Goal: Task Accomplishment & Management: Manage account settings

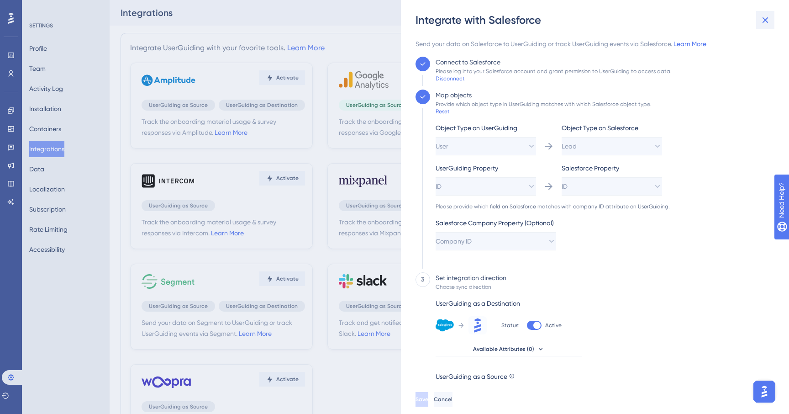
click at [767, 21] on icon at bounding box center [766, 20] width 6 height 6
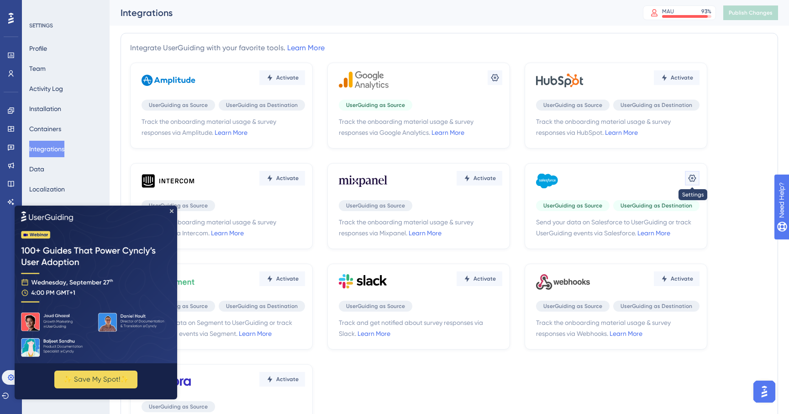
click at [689, 179] on icon at bounding box center [692, 178] width 9 height 9
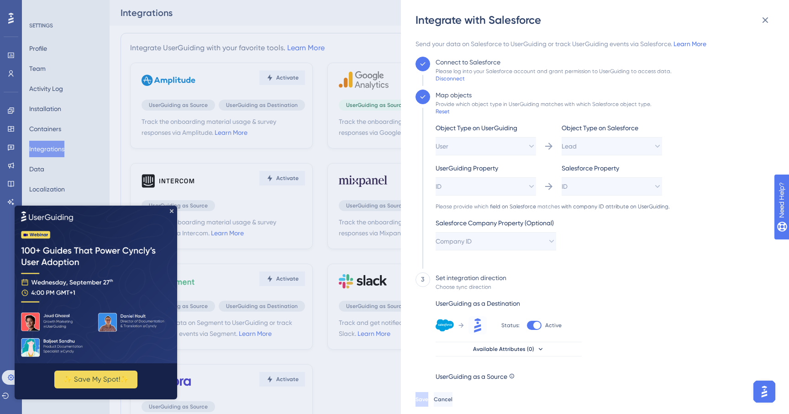
click at [447, 82] on div "Send your data on Salesforce to UserGuiding or track UserGuiding events via Sal…" at bounding box center [593, 211] width 354 height 346
click at [452, 80] on div "Disconnect" at bounding box center [450, 78] width 29 height 7
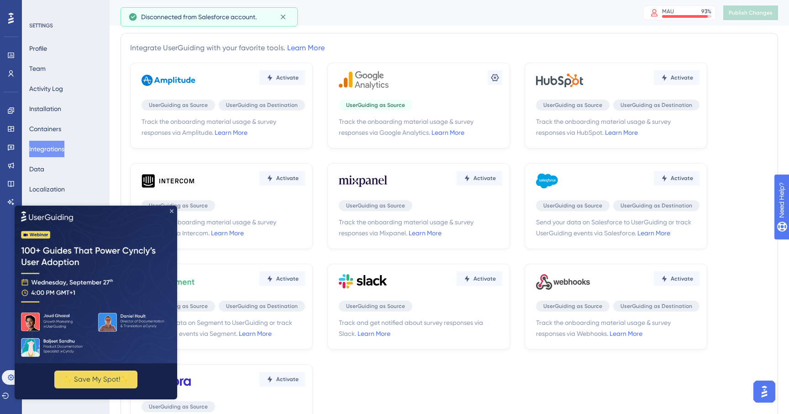
click at [170, 210] on icon "Close Preview" at bounding box center [172, 211] width 4 height 4
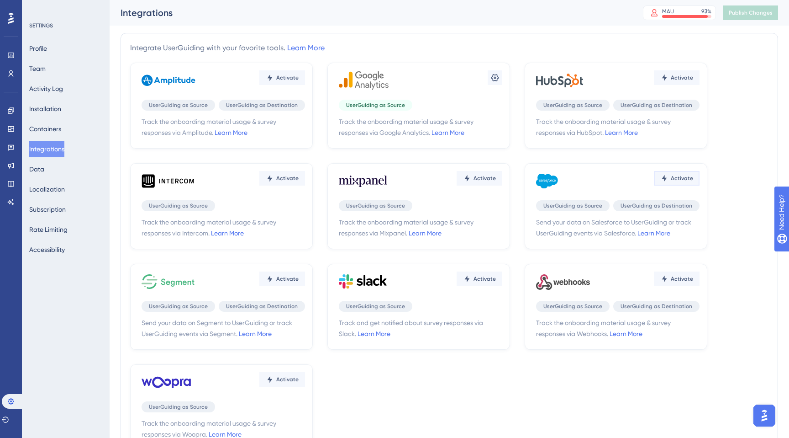
click at [677, 180] on span "Activate" at bounding box center [682, 178] width 22 height 7
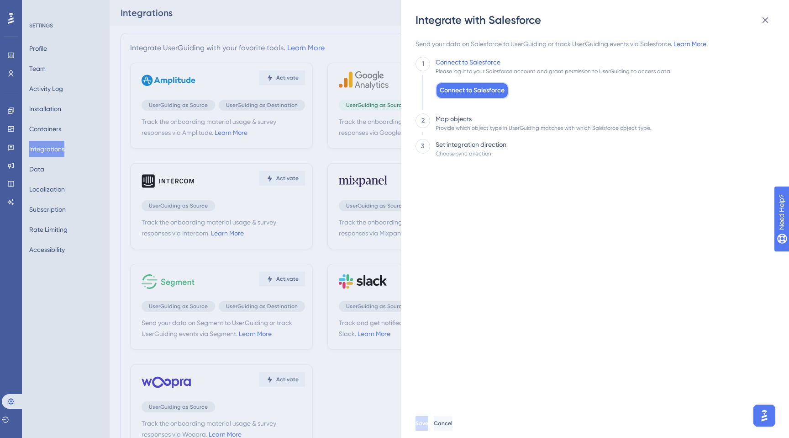
click at [462, 87] on span "Connect to Salesforce" at bounding box center [472, 90] width 65 height 11
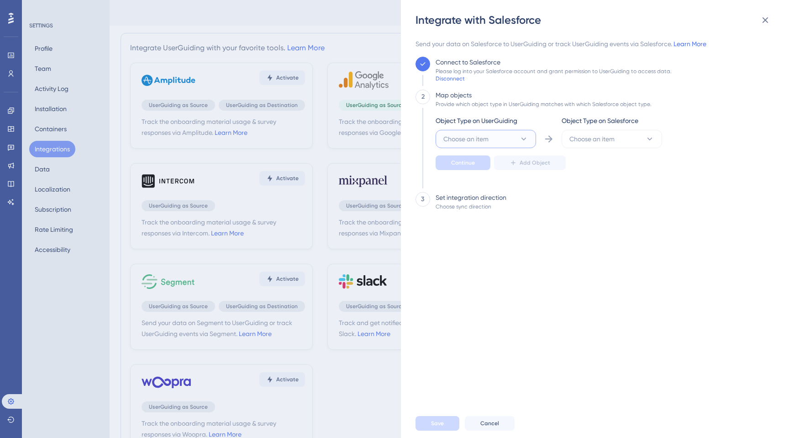
click at [488, 141] on span "Choose an item" at bounding box center [466, 138] width 45 height 11
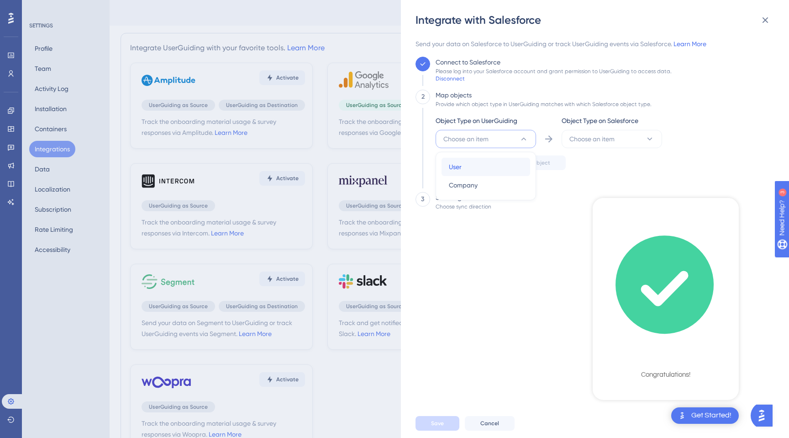
click at [470, 164] on div "User User" at bounding box center [486, 167] width 74 height 18
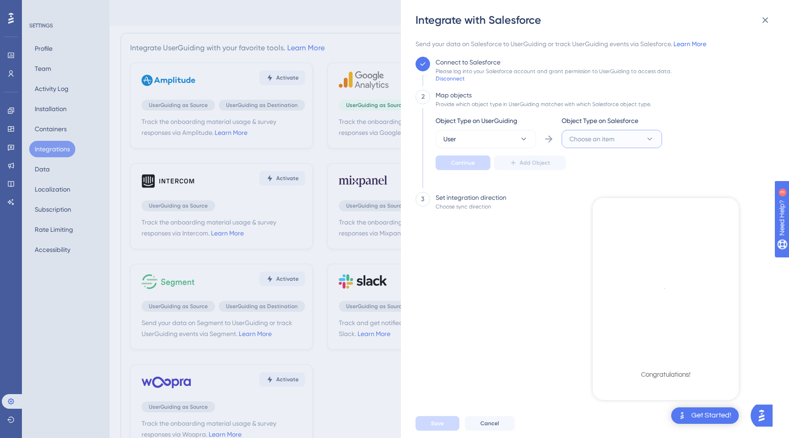
click at [590, 133] on button "Choose an item" at bounding box center [612, 139] width 101 height 18
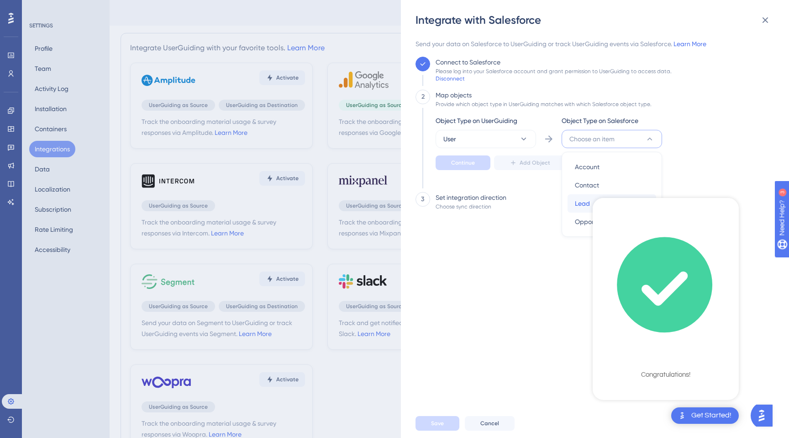
click at [580, 204] on span "Lead" at bounding box center [582, 203] width 15 height 11
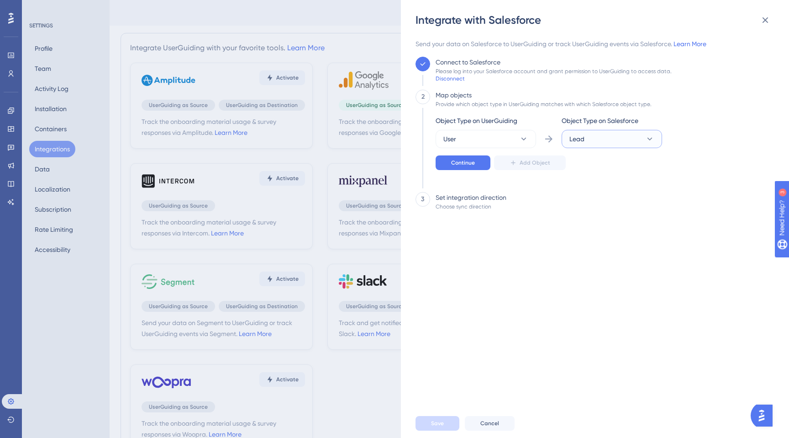
click at [587, 143] on button "Lead" at bounding box center [612, 139] width 101 height 18
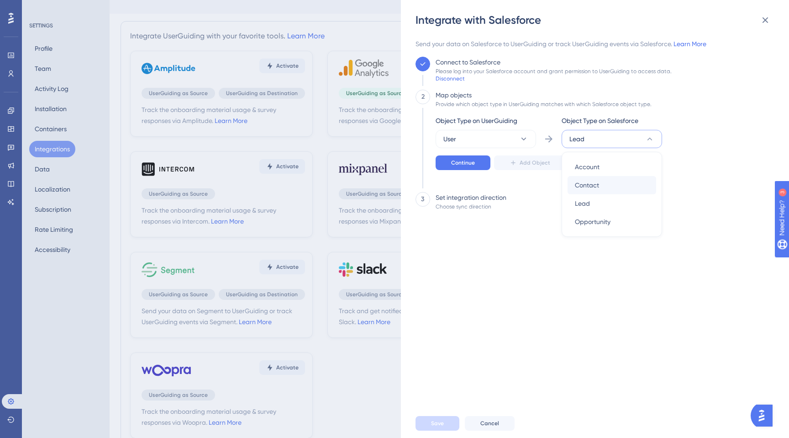
scroll to position [11, 0]
click at [594, 204] on div "Lead Lead" at bounding box center [612, 203] width 74 height 18
click at [476, 165] on button "Continue" at bounding box center [463, 162] width 55 height 15
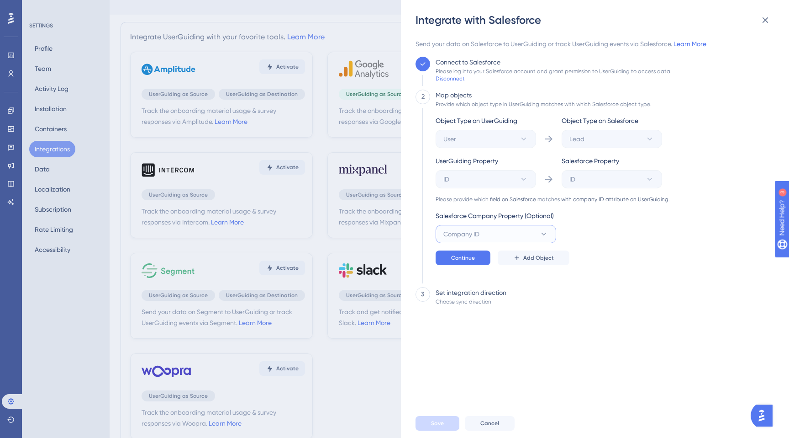
click at [519, 241] on button "Company ID" at bounding box center [496, 234] width 121 height 18
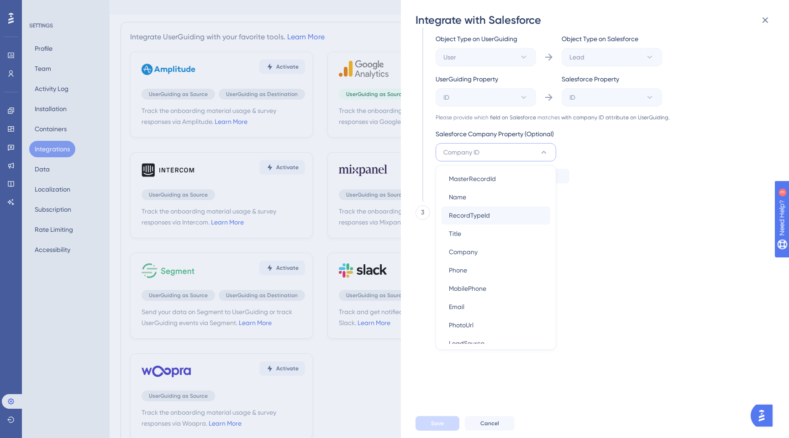
scroll to position [0, 0]
click at [625, 188] on div "Object Type on UserGuiding User Object Type on Salesforce Lead UserGuiding Prop…" at bounding box center [553, 115] width 234 height 164
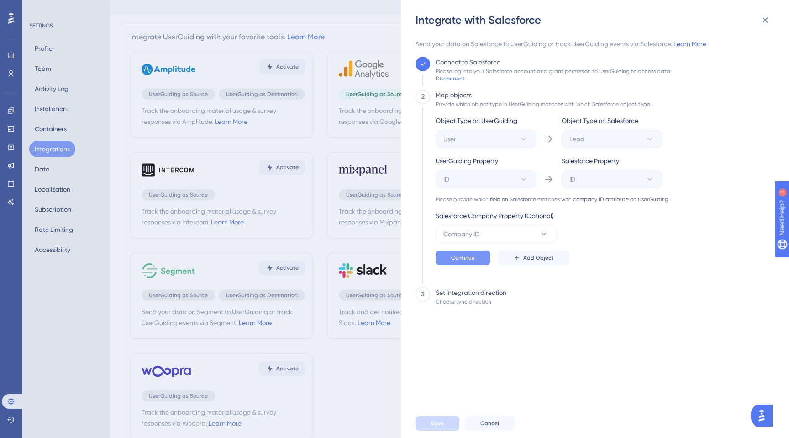
click at [455, 260] on span "Continue" at bounding box center [463, 257] width 24 height 7
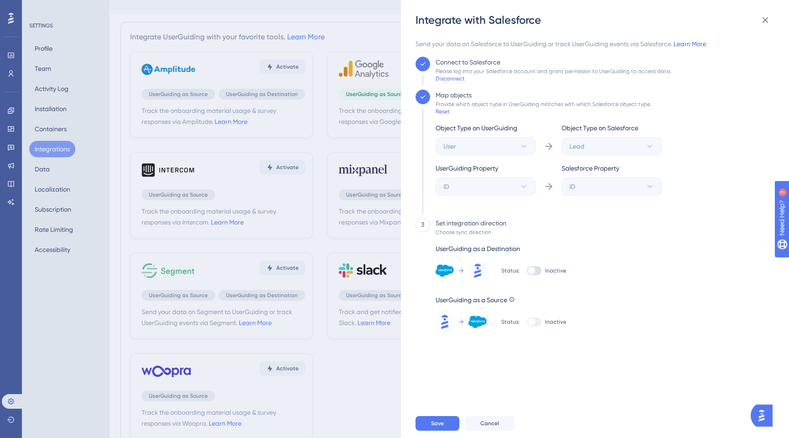
click at [537, 273] on div at bounding box center [534, 270] width 15 height 9
click at [527, 271] on input "Inactive" at bounding box center [527, 270] width 0 height 0
checkbox input "true"
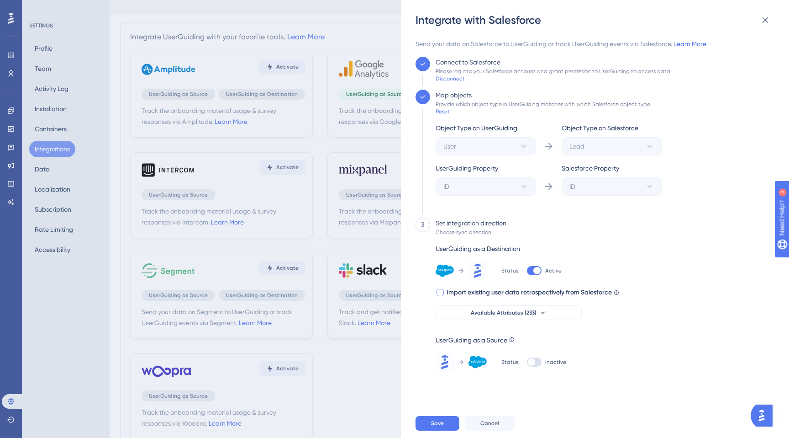
click at [442, 291] on div at bounding box center [440, 292] width 7 height 7
checkbox input "true"
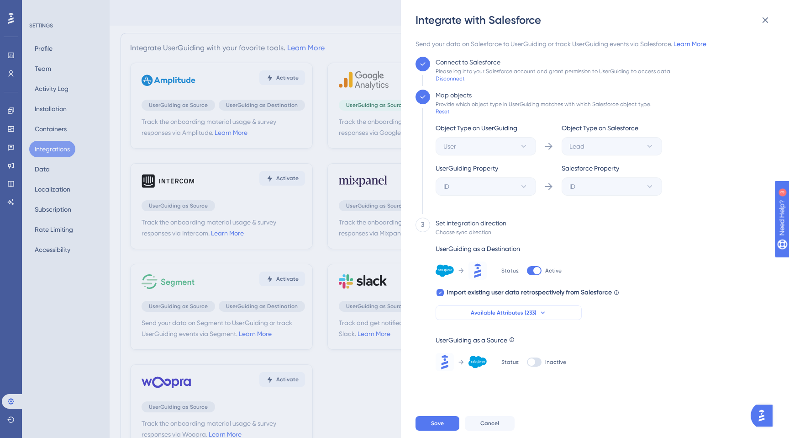
click at [520, 316] on span "Available Attributes (233)" at bounding box center [504, 312] width 66 height 7
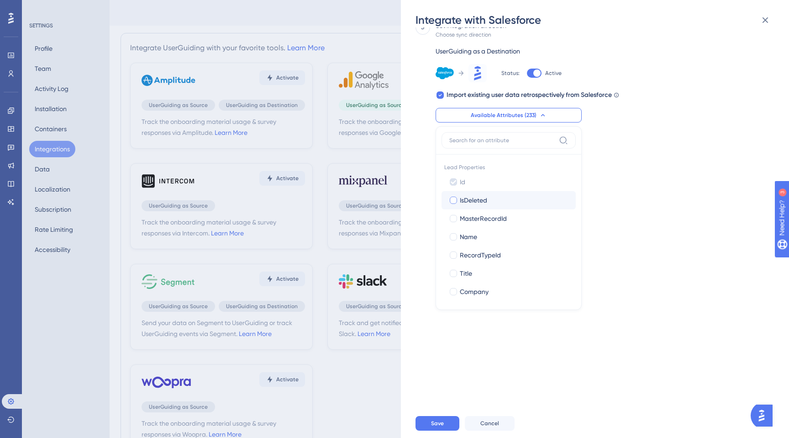
click at [483, 198] on span "IsDeleted" at bounding box center [473, 200] width 27 height 11
checkbox input "true"
click at [483, 216] on span "MasterRecordId" at bounding box center [483, 218] width 47 height 11
checkbox input "true"
click at [480, 240] on div "Name" at bounding box center [514, 236] width 109 height 11
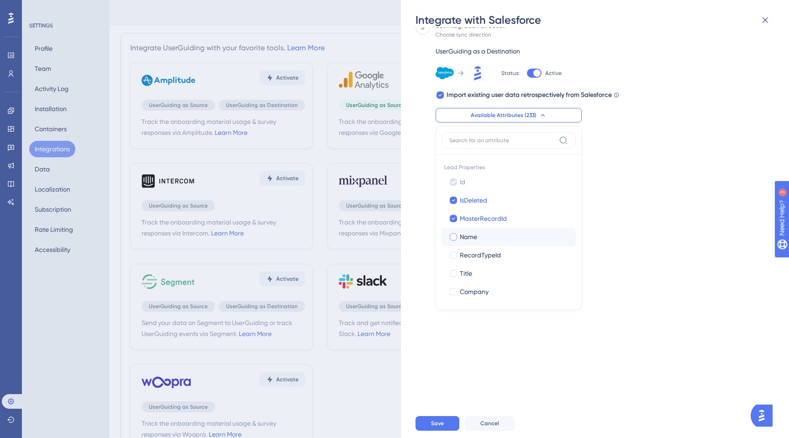
checkbox input "true"
click at [480, 267] on label "Title Title" at bounding box center [509, 273] width 134 height 18
click at [454, 273] on input "Title" at bounding box center [454, 273] width 0 height 0
checkbox input "true"
click at [478, 251] on span "RecordTypeId" at bounding box center [480, 254] width 41 height 11
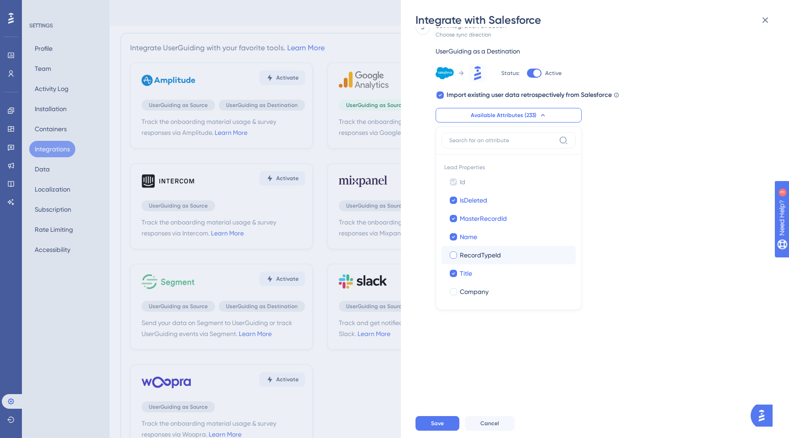
checkbox input "true"
click at [484, 293] on span "Company" at bounding box center [474, 291] width 29 height 11
checkbox input "true"
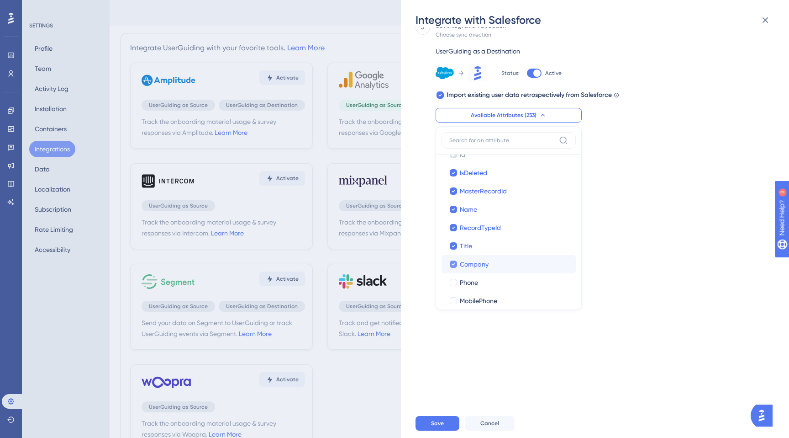
scroll to position [30, 0]
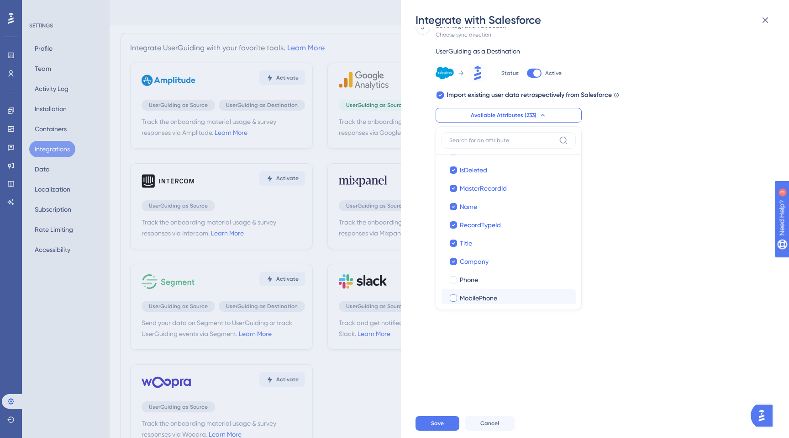
click at [478, 289] on label "MobilePhone MobilePhone" at bounding box center [509, 298] width 134 height 18
click at [454, 328] on input "MobilePhone" at bounding box center [454, 328] width 0 height 0
checkbox input "true"
click at [479, 280] on div "Phone" at bounding box center [514, 279] width 109 height 11
checkbox input "true"
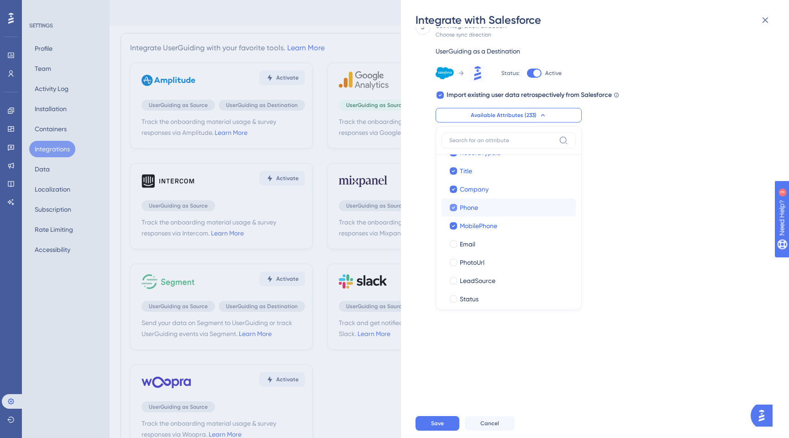
scroll to position [103, 0]
click at [479, 280] on span "LeadSource" at bounding box center [478, 280] width 36 height 11
checkbox input "true"
click at [482, 257] on span "PhotoUrl" at bounding box center [472, 261] width 25 height 11
checkbox input "true"
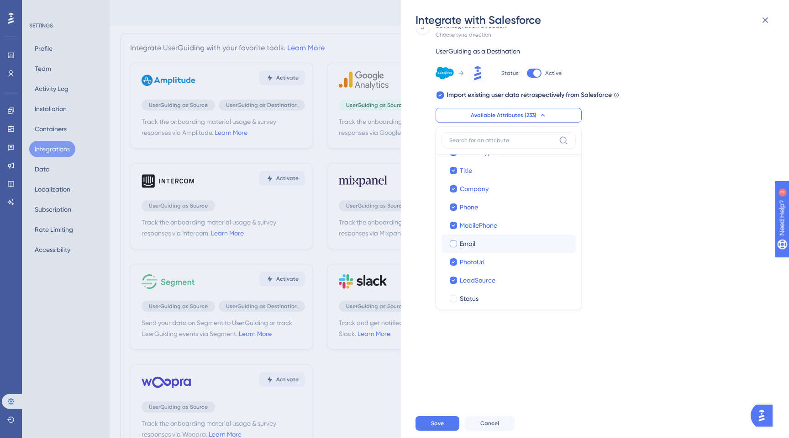
click at [490, 243] on div "Email" at bounding box center [514, 243] width 109 height 11
checkbox input "true"
click at [477, 244] on label "Status Status" at bounding box center [509, 250] width 134 height 18
click at [454, 401] on input "Status" at bounding box center [454, 401] width 0 height 0
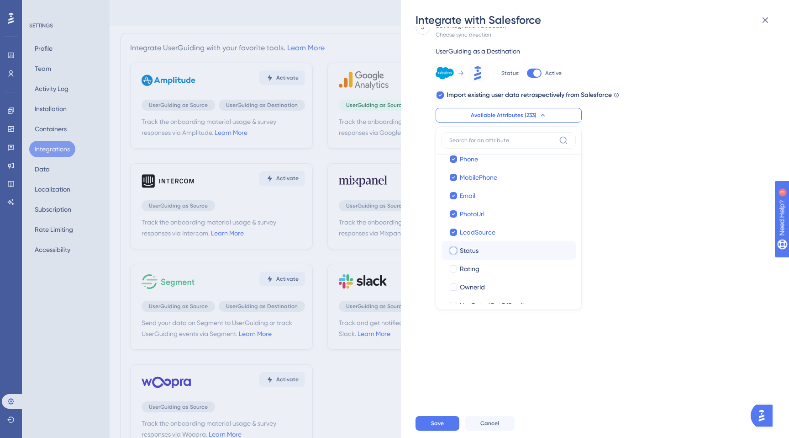
checkbox input "true"
click at [477, 270] on span "Rating" at bounding box center [470, 268] width 20 height 11
checkbox input "true"
click at [477, 297] on label "HasOptedOutOfEmail HasOptedOutOfEmail" at bounding box center [509, 305] width 134 height 18
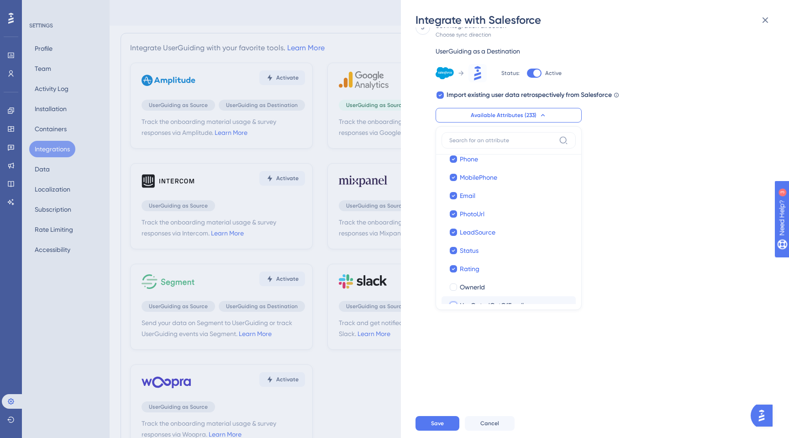
checkbox input "true"
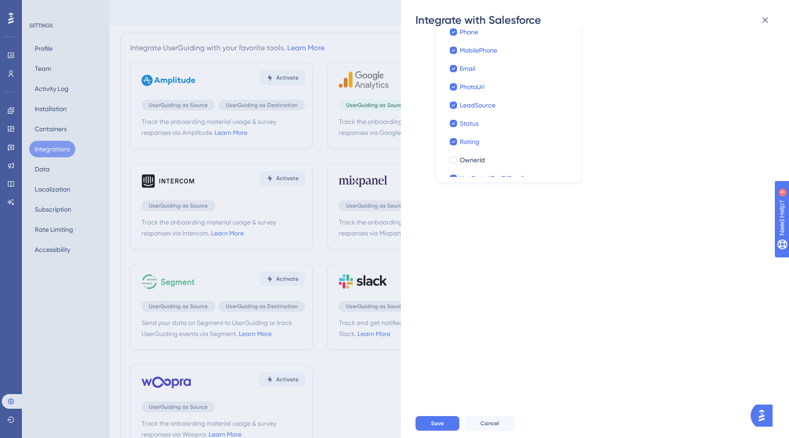
scroll to position [315, 0]
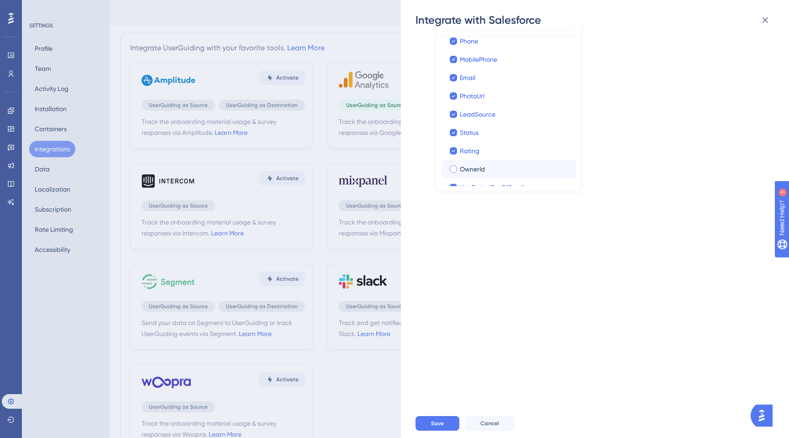
click at [486, 166] on div "OwnerId" at bounding box center [514, 169] width 109 height 11
checkbox input "true"
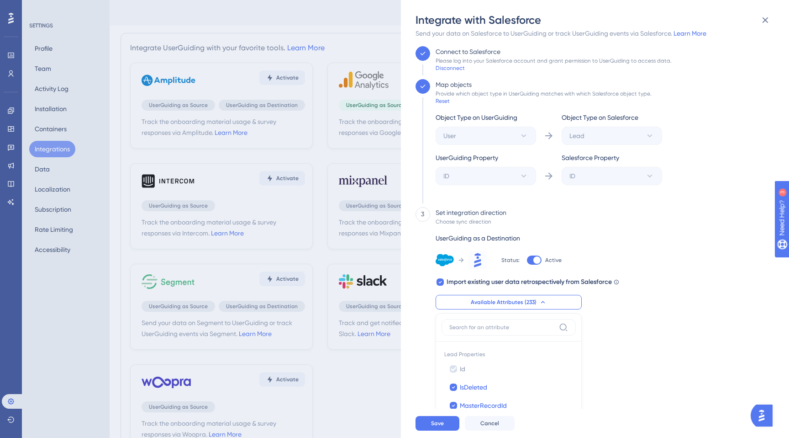
scroll to position [0, 0]
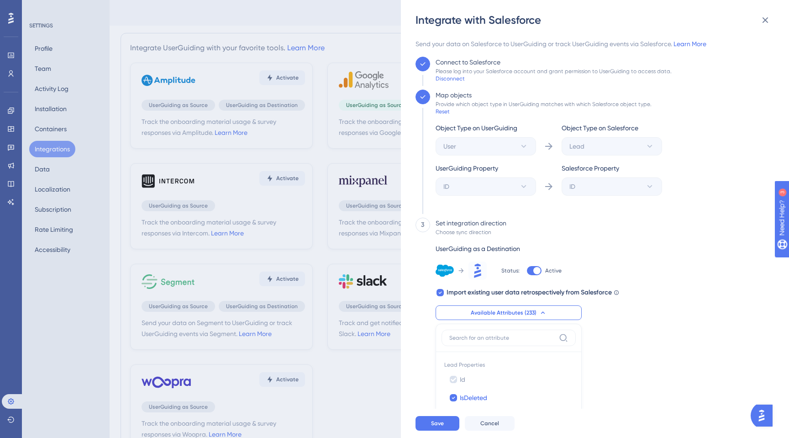
click at [669, 315] on div "3 Set integration direction Choose sync direction UserGuiding as a Destination …" at bounding box center [593, 294] width 354 height 154
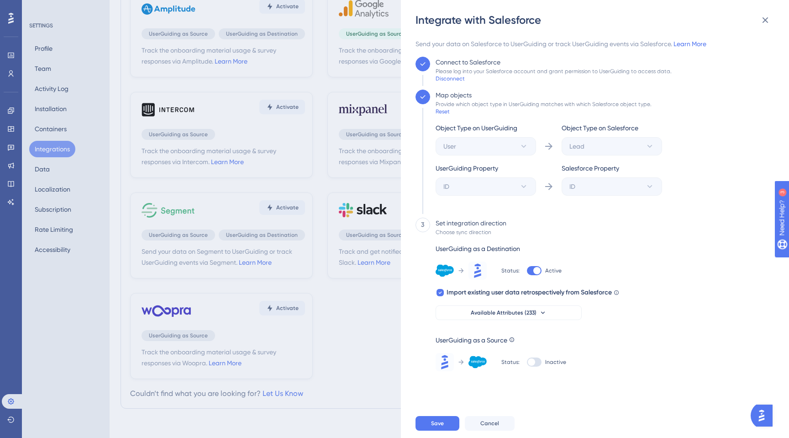
click at [534, 363] on div at bounding box center [534, 361] width 15 height 9
click at [527, 362] on input "Inactive" at bounding box center [527, 362] width 0 height 0
checkbox input "true"
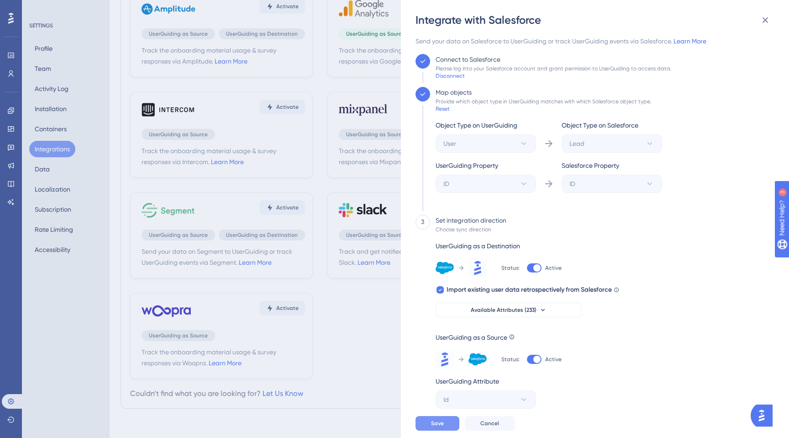
click at [435, 426] on span "Save" at bounding box center [437, 422] width 13 height 7
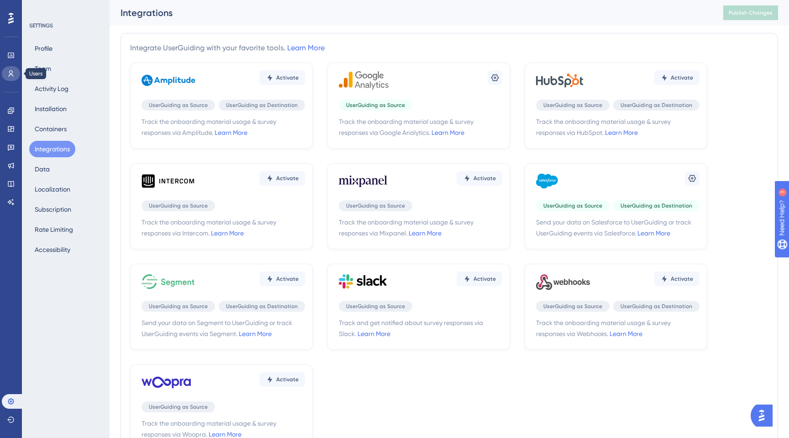
click at [12, 76] on icon at bounding box center [10, 73] width 7 height 7
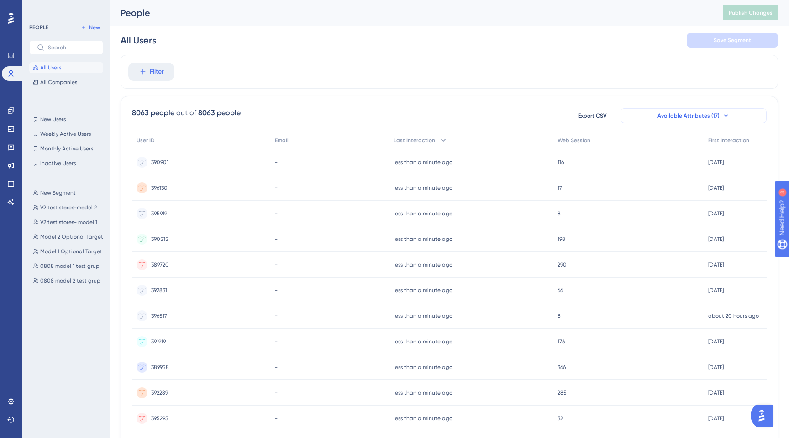
click at [696, 119] on span "Available Attributes (17)" at bounding box center [689, 115] width 62 height 7
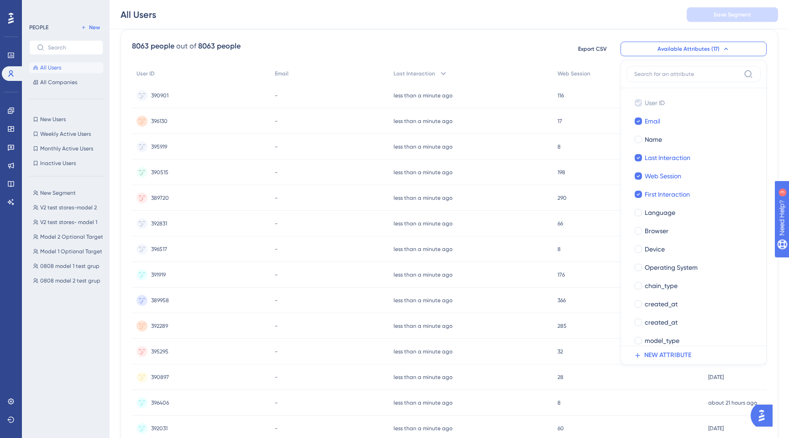
click at [492, 41] on div "8063 people out of 8063 people Export CSV Available Attributes (17) User ID Use…" at bounding box center [449, 49] width 635 height 16
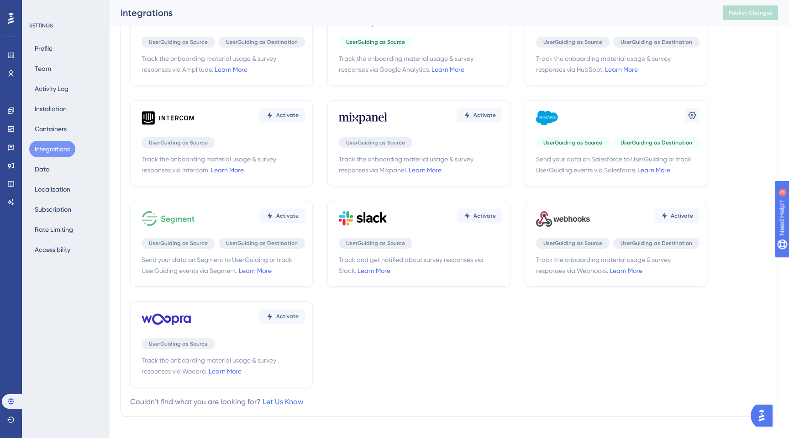
scroll to position [33, 0]
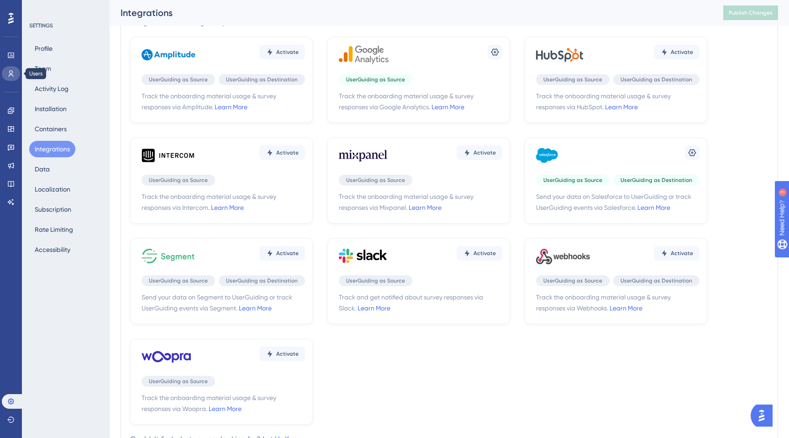
click at [9, 78] on link at bounding box center [11, 73] width 18 height 15
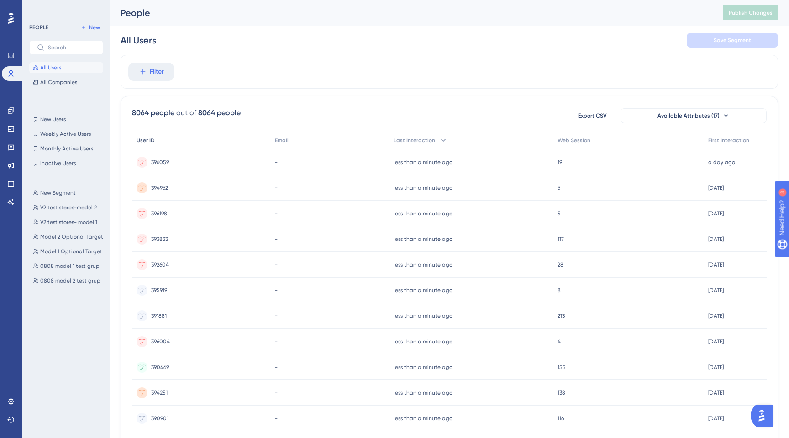
click at [146, 139] on span "User ID" at bounding box center [146, 140] width 18 height 7
click at [168, 148] on div "User ID" at bounding box center [201, 140] width 138 height 19
click at [159, 164] on span "391743" at bounding box center [159, 162] width 16 height 7
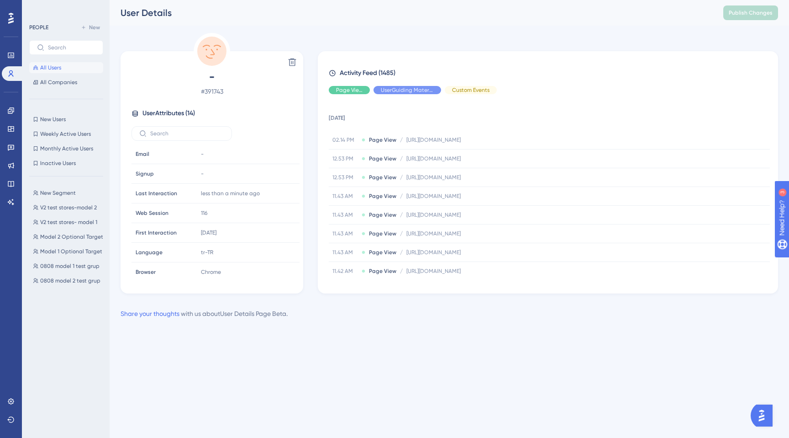
click at [43, 71] on button "All Users" at bounding box center [66, 67] width 74 height 11
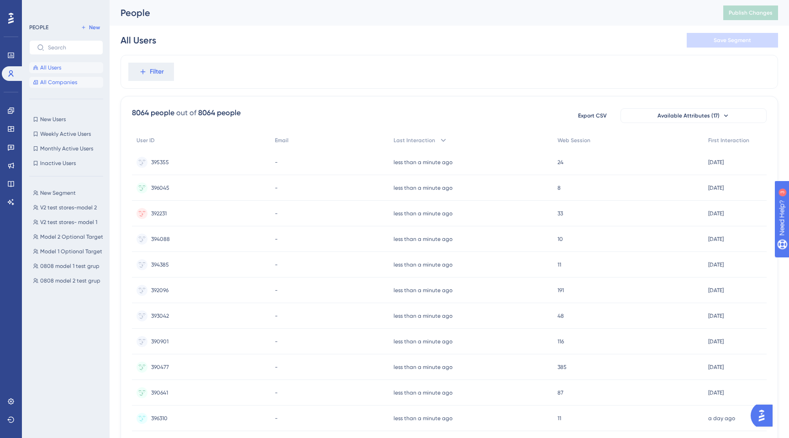
click at [48, 79] on span "All Companies" at bounding box center [58, 82] width 37 height 7
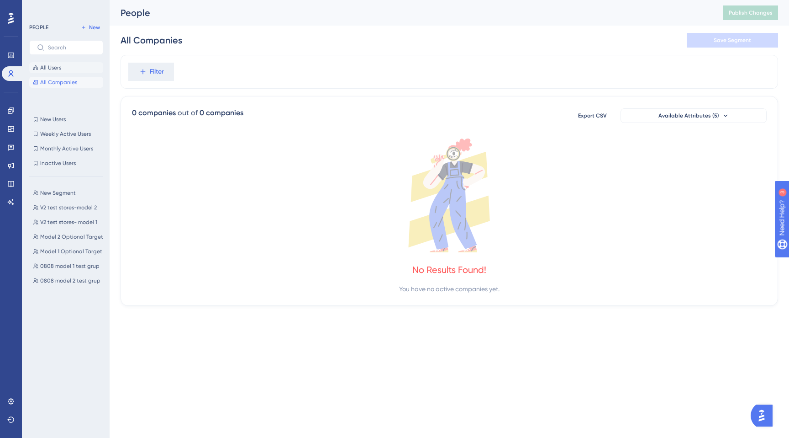
click at [55, 70] on span "All Users" at bounding box center [50, 67] width 21 height 7
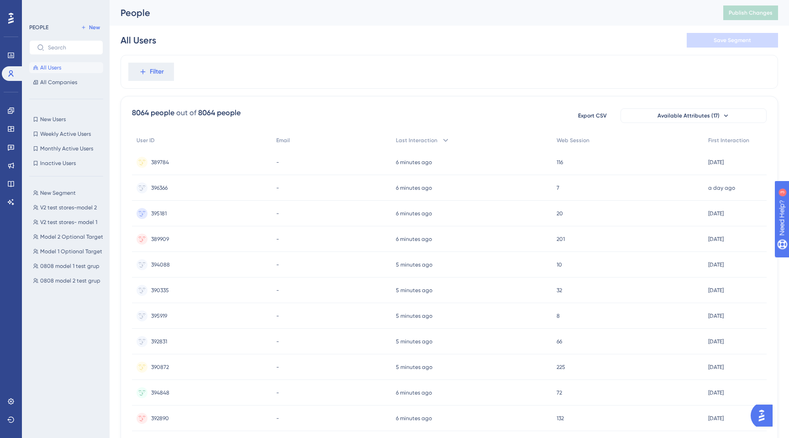
click at [8, 391] on div "Performance Users Engagement Widgets Feedback Product Updates Knowledge Base AI…" at bounding box center [11, 219] width 22 height 438
click at [8, 402] on icon at bounding box center [11, 401] width 6 height 6
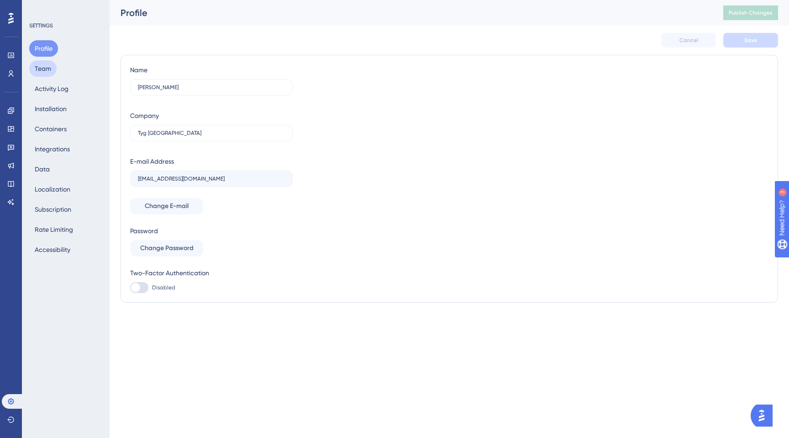
click at [48, 63] on button "Team" at bounding box center [42, 68] width 27 height 16
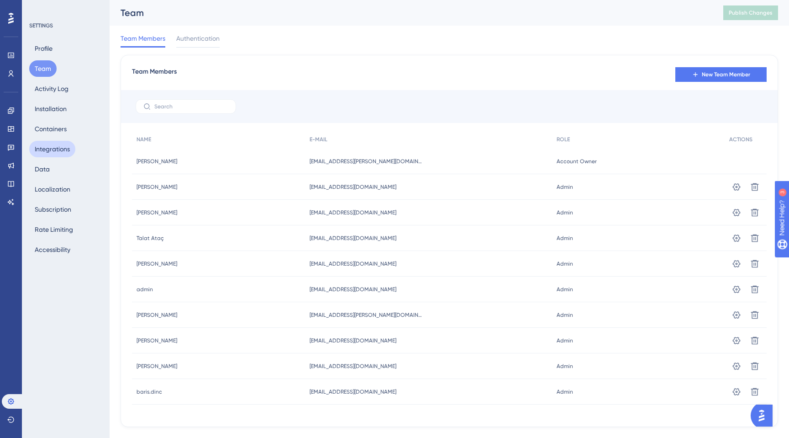
click at [58, 154] on button "Integrations" at bounding box center [52, 149] width 46 height 16
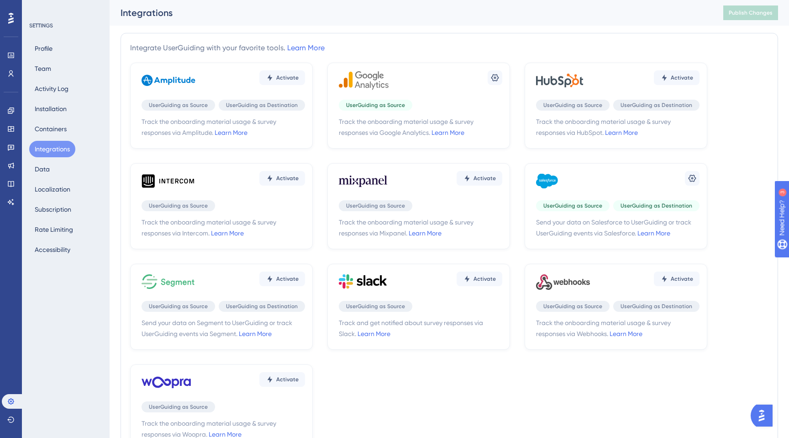
click at [586, 200] on div "UserGuiding as Source" at bounding box center [573, 205] width 74 height 11
click at [694, 180] on icon at bounding box center [693, 178] width 8 height 7
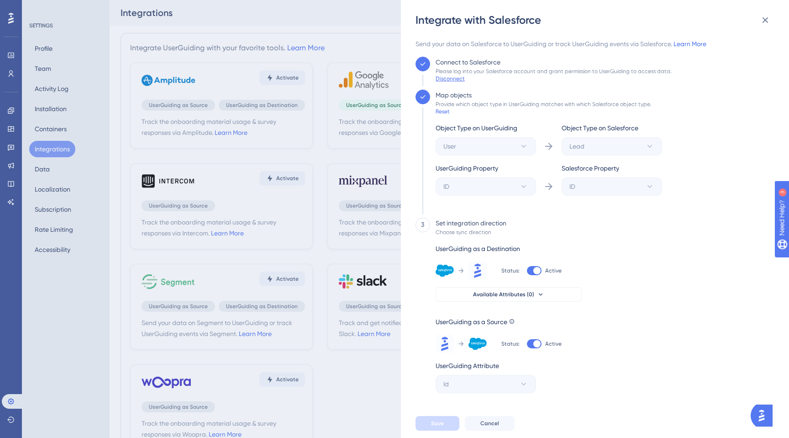
click at [441, 82] on div "Disconnect" at bounding box center [450, 78] width 29 height 7
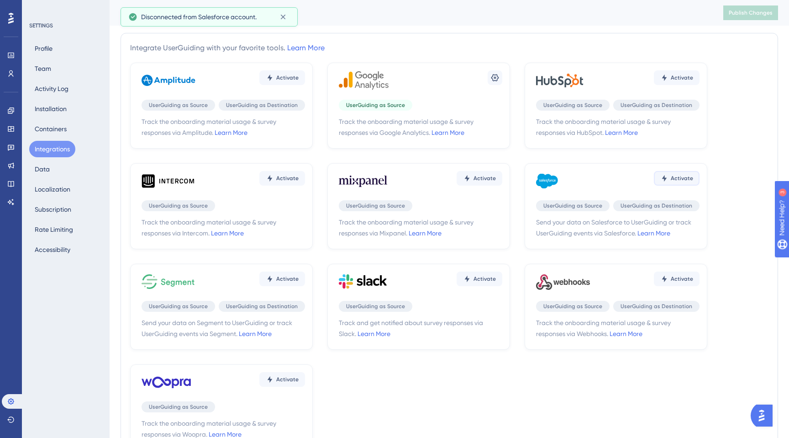
click at [685, 178] on span "Activate" at bounding box center [682, 178] width 22 height 7
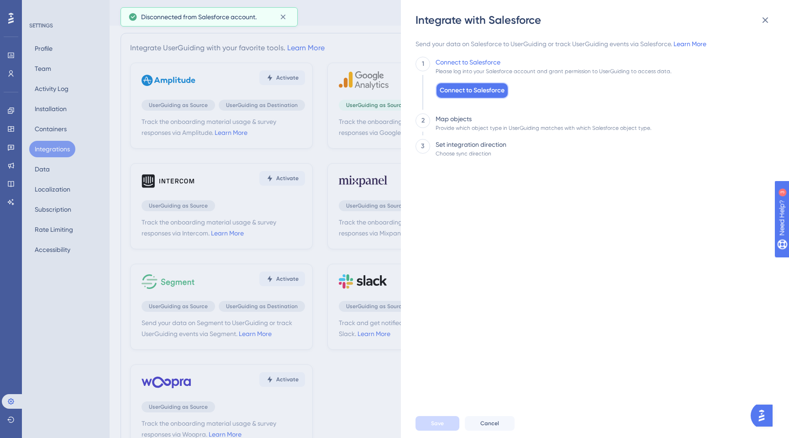
click at [453, 87] on span "Connect to Salesforce" at bounding box center [472, 90] width 65 height 11
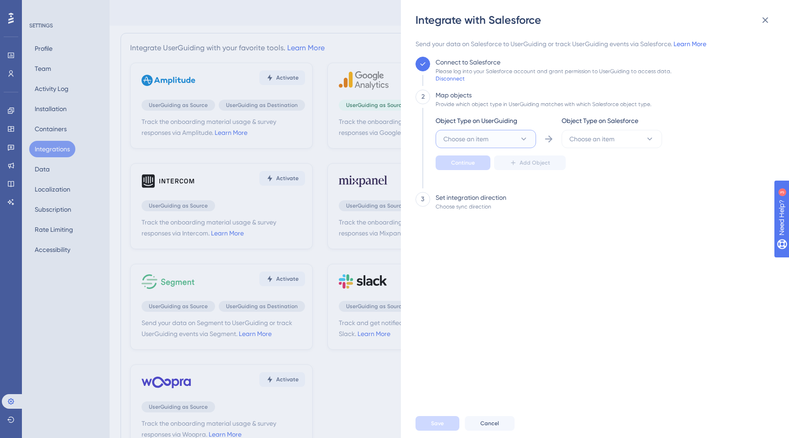
click at [490, 135] on button "Choose an item" at bounding box center [486, 139] width 101 height 18
click at [479, 161] on div "User User" at bounding box center [486, 167] width 74 height 18
click at [646, 132] on button "Choose an item" at bounding box center [612, 139] width 101 height 18
click at [585, 198] on span "Lead" at bounding box center [582, 203] width 15 height 11
click at [451, 159] on span "Continue" at bounding box center [463, 162] width 24 height 7
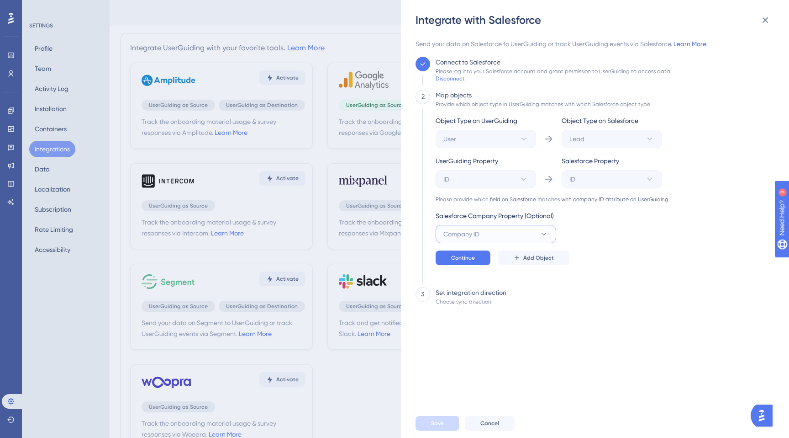
click at [482, 243] on button "Company ID" at bounding box center [496, 234] width 121 height 18
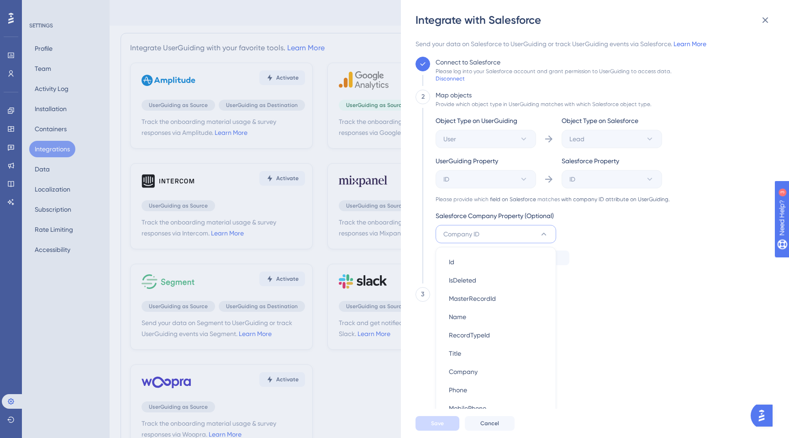
scroll to position [81, 0]
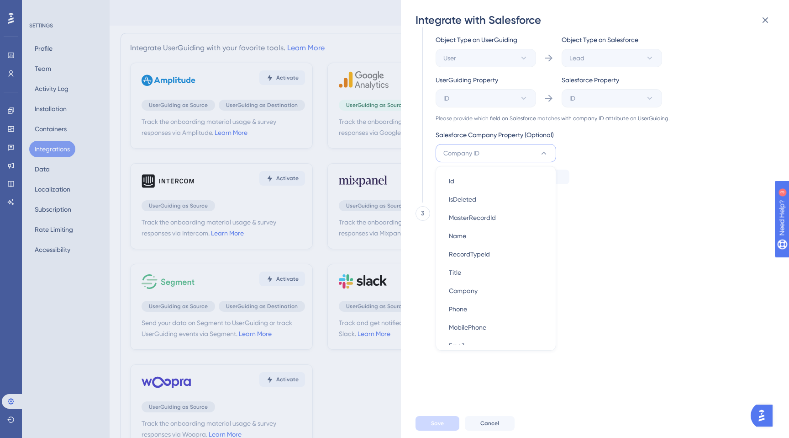
click at [673, 228] on div "Send your data on Salesforce to UserGuiding or track UserGuiding events via Sal…" at bounding box center [593, 143] width 354 height 370
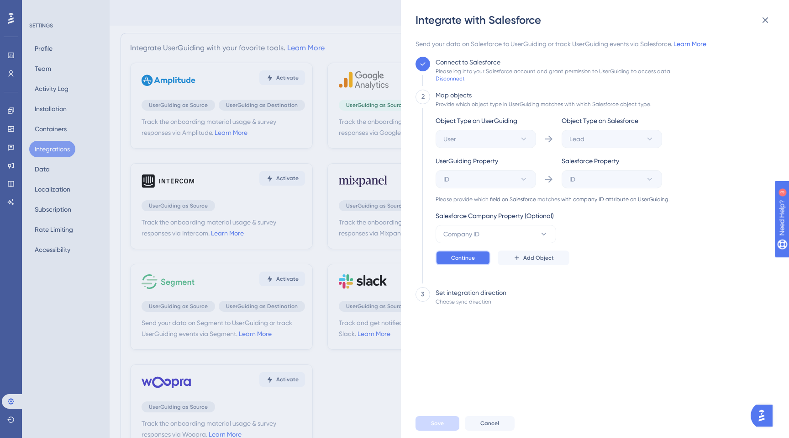
click at [475, 259] on button "Continue" at bounding box center [463, 257] width 55 height 15
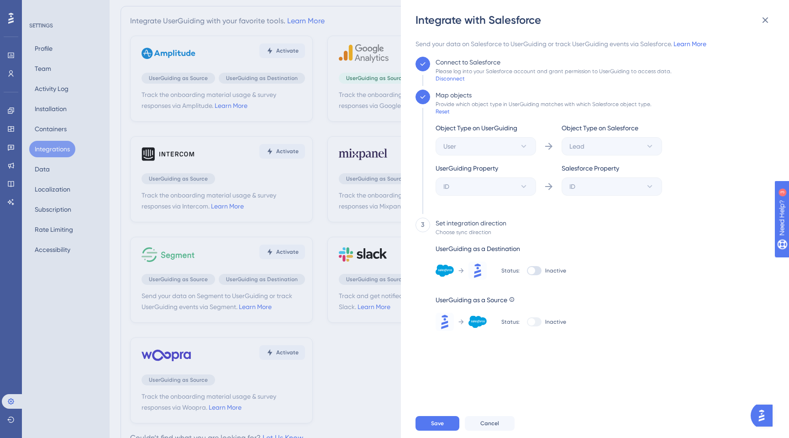
scroll to position [28, 0]
click at [543, 275] on label "Inactive" at bounding box center [546, 270] width 39 height 9
click at [527, 271] on input "Inactive" at bounding box center [527, 270] width 0 height 0
checkbox input "true"
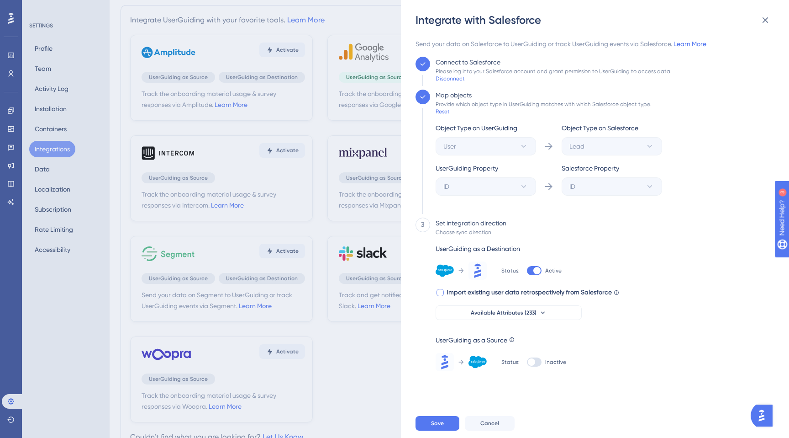
scroll to position [71, 0]
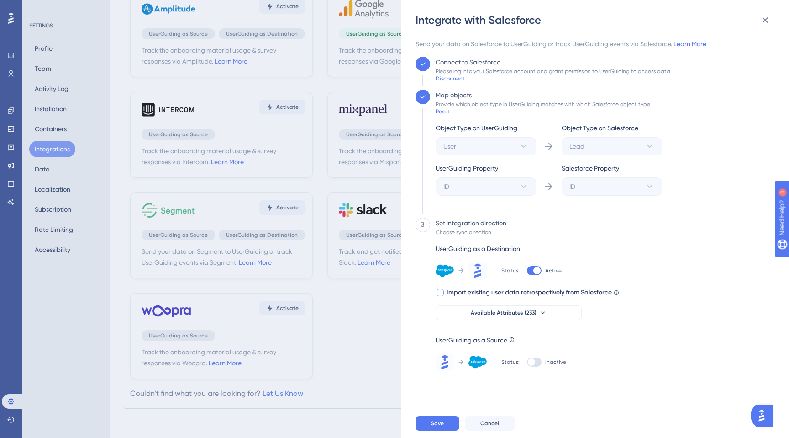
click at [535, 291] on span "Import existing user data retrospectively from Salesforce" at bounding box center [529, 292] width 165 height 11
checkbox input "true"
click at [526, 367] on div "Status: Inactive" at bounding box center [534, 362] width 65 height 18
click at [531, 365] on div at bounding box center [534, 361] width 15 height 9
click at [527, 362] on input "Inactive" at bounding box center [527, 362] width 0 height 0
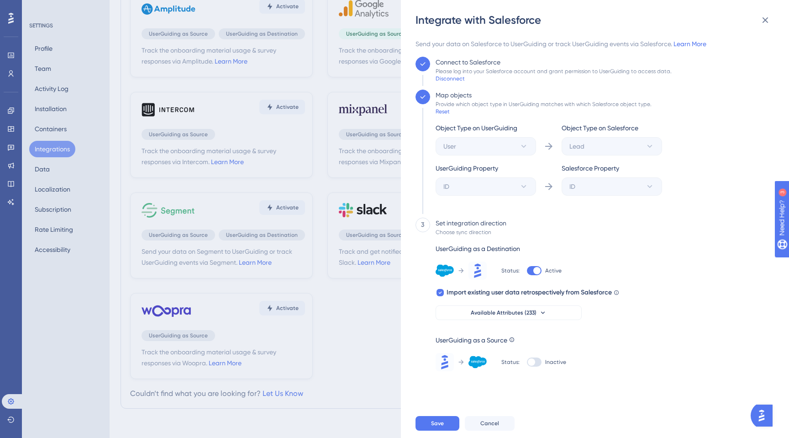
checkbox input "true"
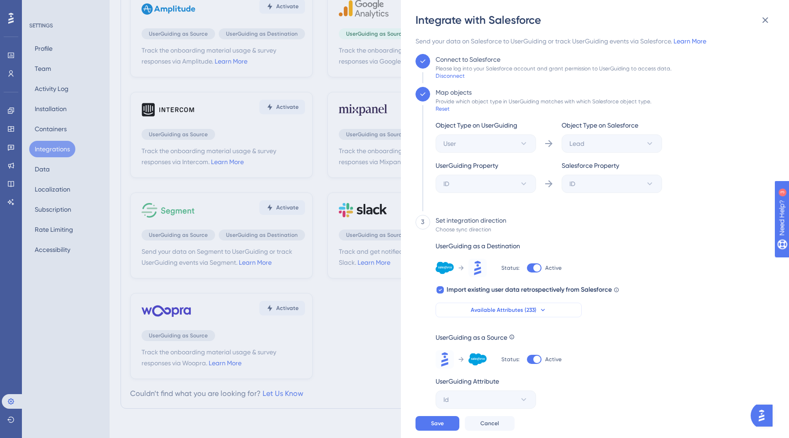
click at [487, 312] on span "Available Attributes (233)" at bounding box center [504, 309] width 66 height 7
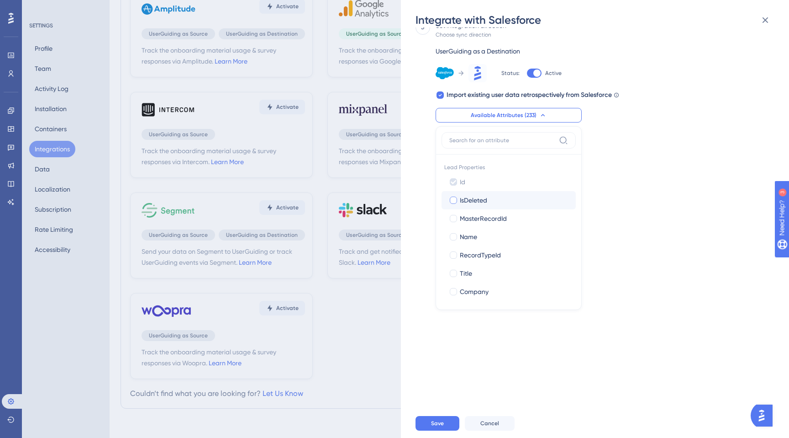
click at [479, 207] on label "IsDeleted IsDeleted" at bounding box center [509, 200] width 134 height 18
click at [454, 201] on input "IsDeleted" at bounding box center [454, 200] width 0 height 0
checkbox input "true"
click at [479, 215] on span "MasterRecordId" at bounding box center [483, 218] width 47 height 11
checkbox input "true"
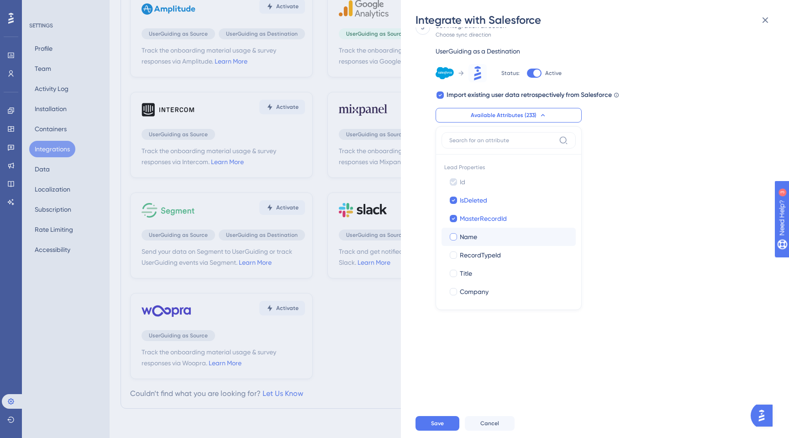
click at [479, 235] on div "Name" at bounding box center [514, 236] width 109 height 11
checkbox input "true"
click at [479, 254] on span "RecordTypeId" at bounding box center [480, 254] width 41 height 11
checkbox input "true"
click at [479, 272] on div "Title" at bounding box center [514, 273] width 109 height 11
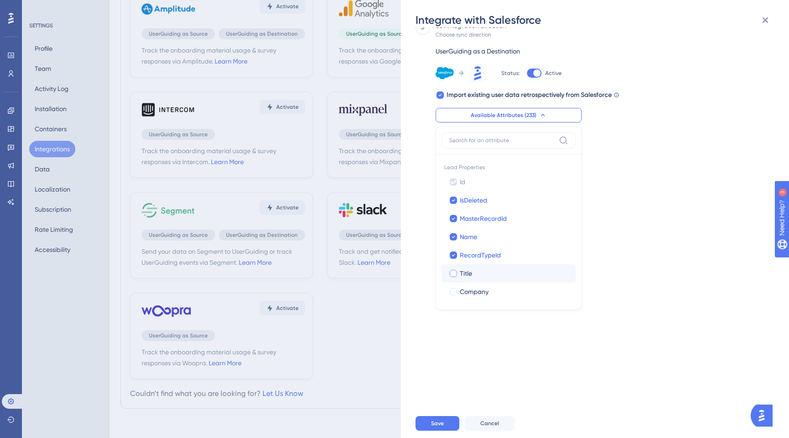
checkbox input "true"
click at [479, 291] on span "Company" at bounding box center [474, 291] width 29 height 11
checkbox input "true"
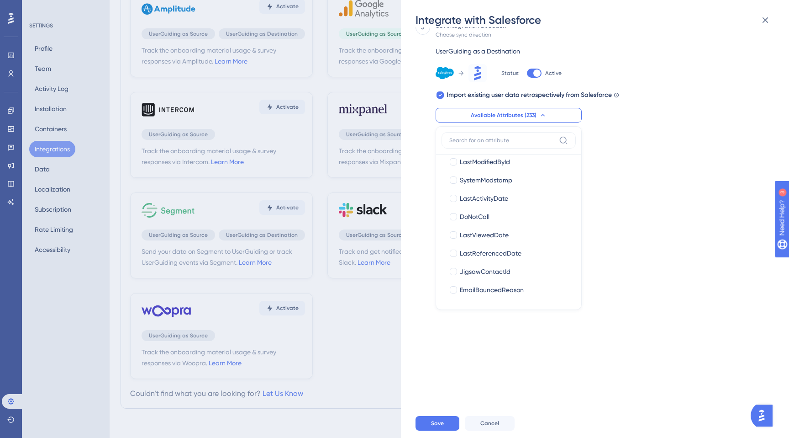
scroll to position [784, 0]
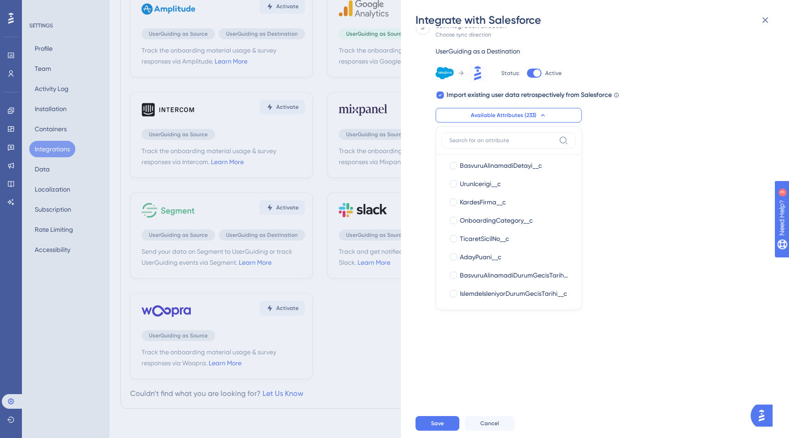
click at [505, 249] on label "AdayPuani__c AdayPuani__c" at bounding box center [509, 257] width 134 height 18
checkbox input "true"
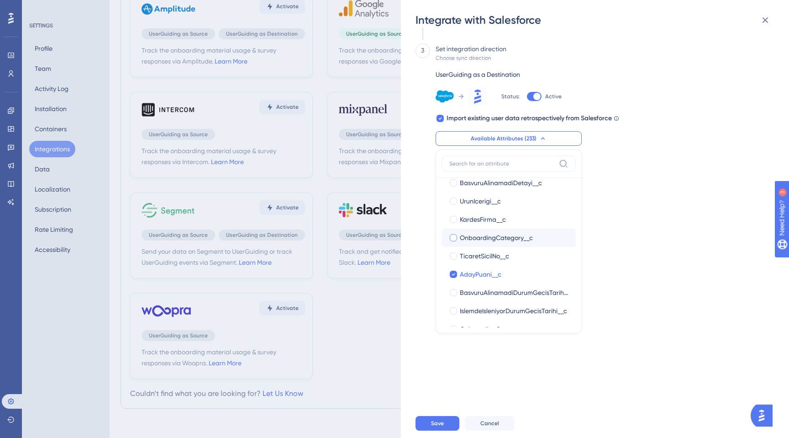
scroll to position [793, 0]
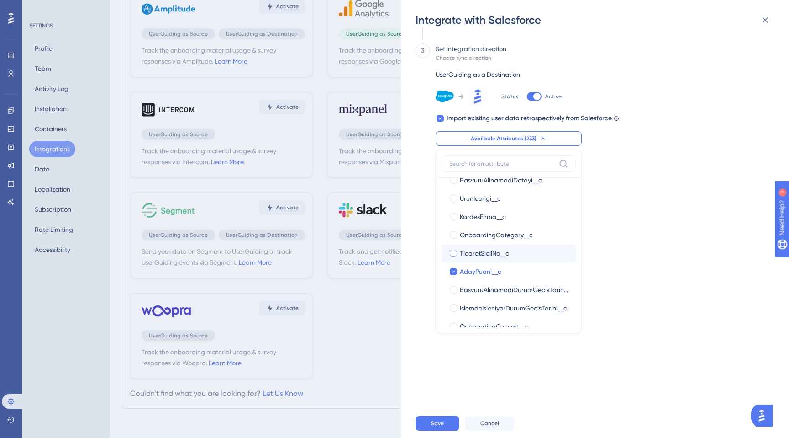
click at [489, 255] on span "TicaretSicilNo__c" at bounding box center [484, 253] width 49 height 11
checkbox input "true"
click at [497, 237] on span "OnboardingCategory__c" at bounding box center [496, 234] width 73 height 11
checkbox input "true"
click at [494, 217] on span "KardesFirma__c" at bounding box center [483, 216] width 46 height 11
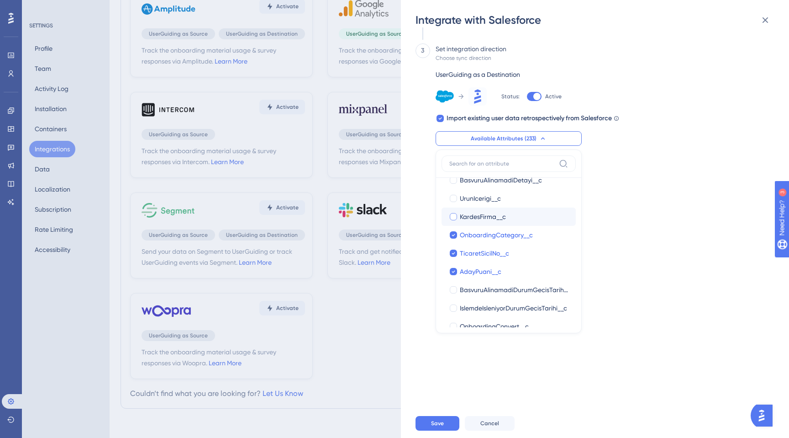
checkbox input "true"
click at [485, 200] on span "UrunIcerigi__c" at bounding box center [480, 198] width 41 height 11
checkbox input "true"
click at [517, 371] on div "Send your data on Salesforce to UserGuiding or track UserGuiding events via Sal…" at bounding box center [600, 217] width 368 height 381
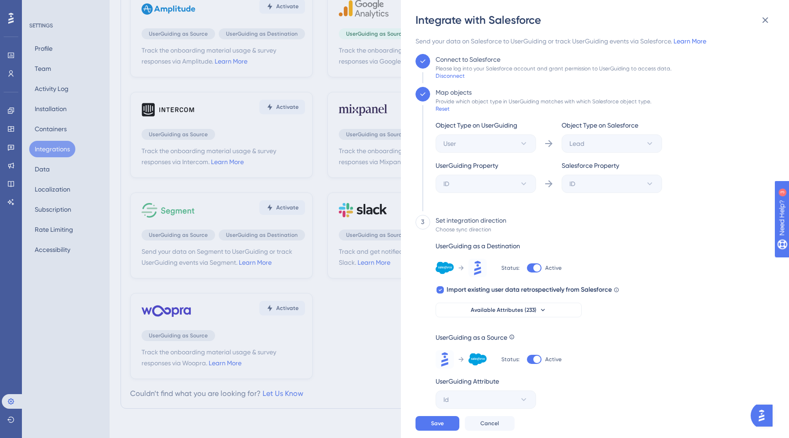
scroll to position [3, 0]
click at [432, 428] on button "Save" at bounding box center [438, 423] width 44 height 15
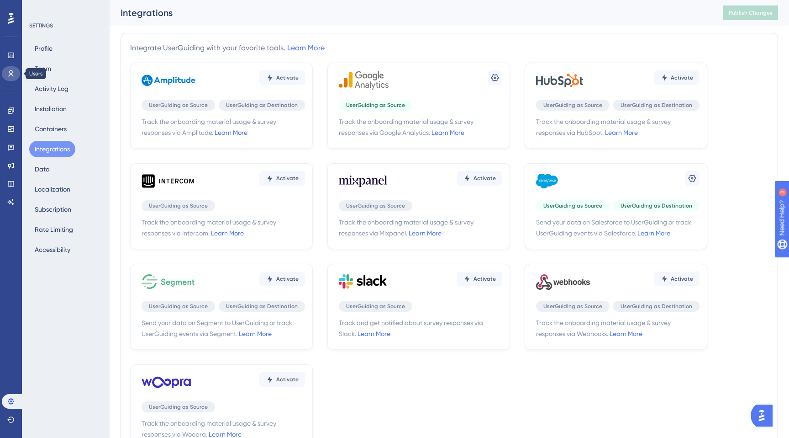
click at [11, 69] on link at bounding box center [11, 73] width 18 height 15
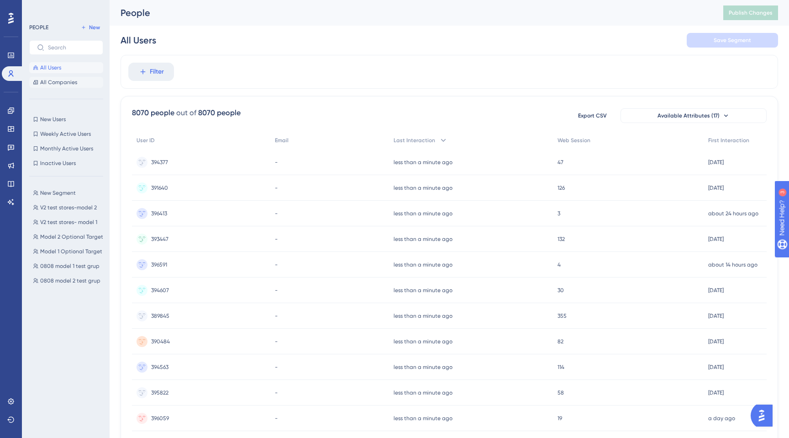
click at [67, 80] on span "All Companies" at bounding box center [58, 82] width 37 height 7
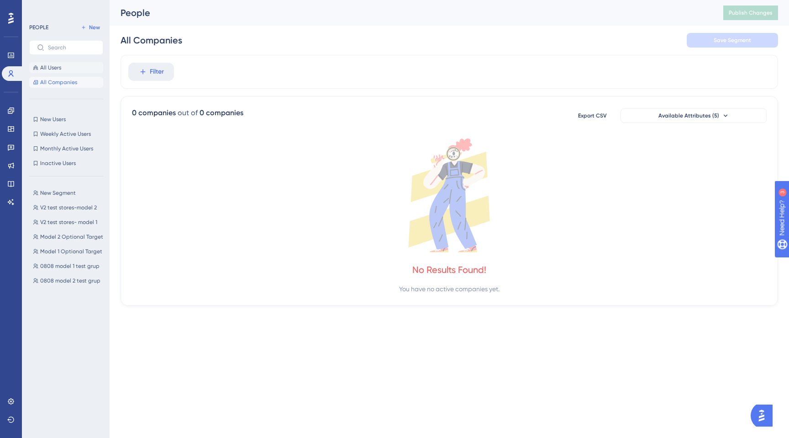
click at [68, 70] on button "All Users" at bounding box center [66, 67] width 74 height 11
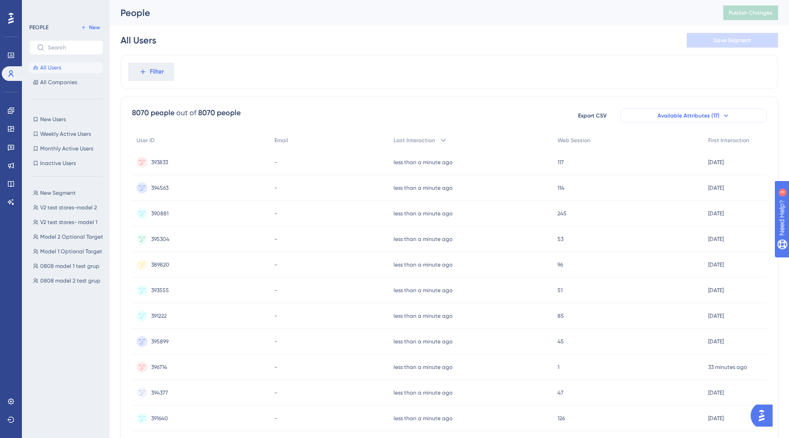
click at [675, 118] on span "Available Attributes (17)" at bounding box center [689, 115] width 62 height 7
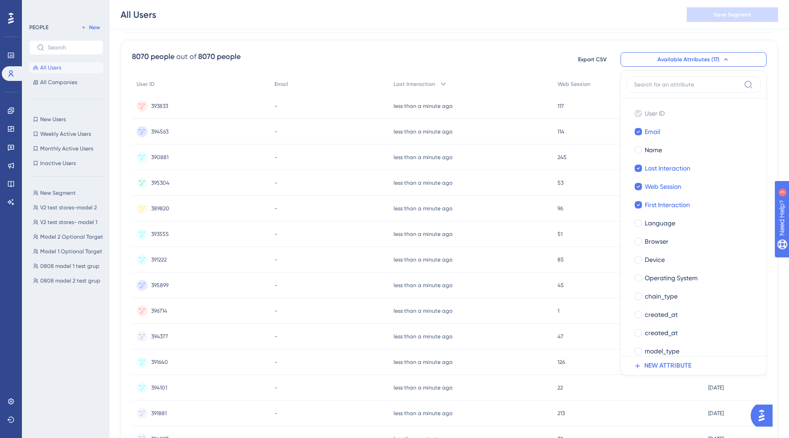
click at [472, 46] on div "8070 people out of 8070 people Export CSV Available Attributes (17) User ID Use…" at bounding box center [450, 343] width 658 height 606
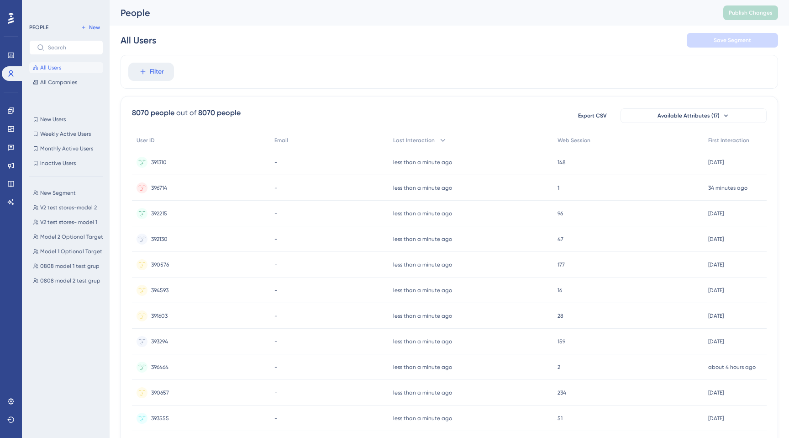
click at [251, 208] on div "392215 392215" at bounding box center [201, 214] width 138 height 26
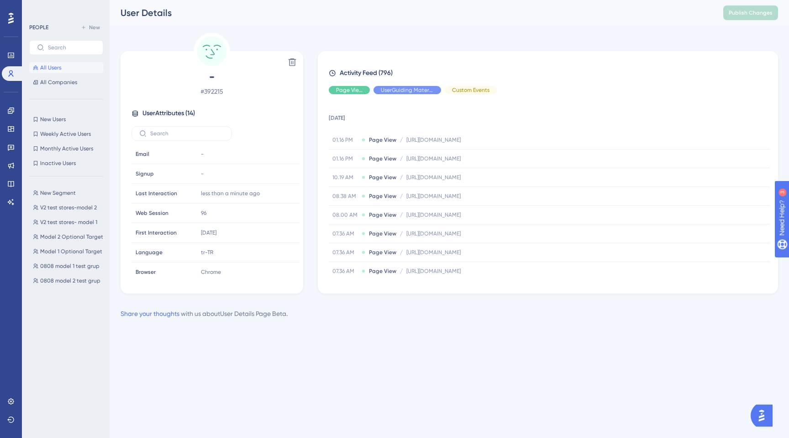
click at [48, 62] on button "All Users" at bounding box center [66, 67] width 74 height 11
